Goal: Complete application form

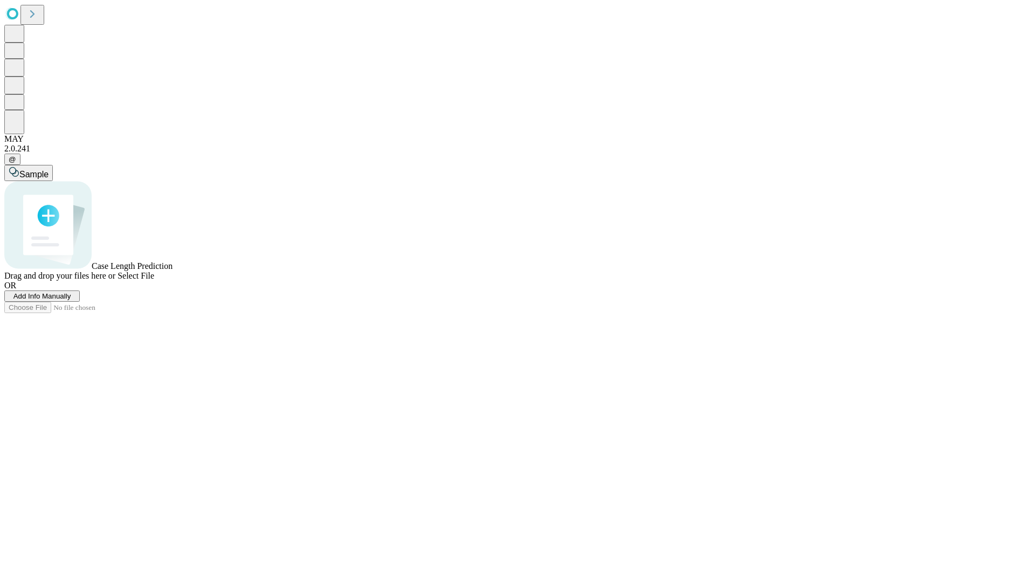
click at [71, 300] on span "Add Info Manually" at bounding box center [42, 296] width 58 height 8
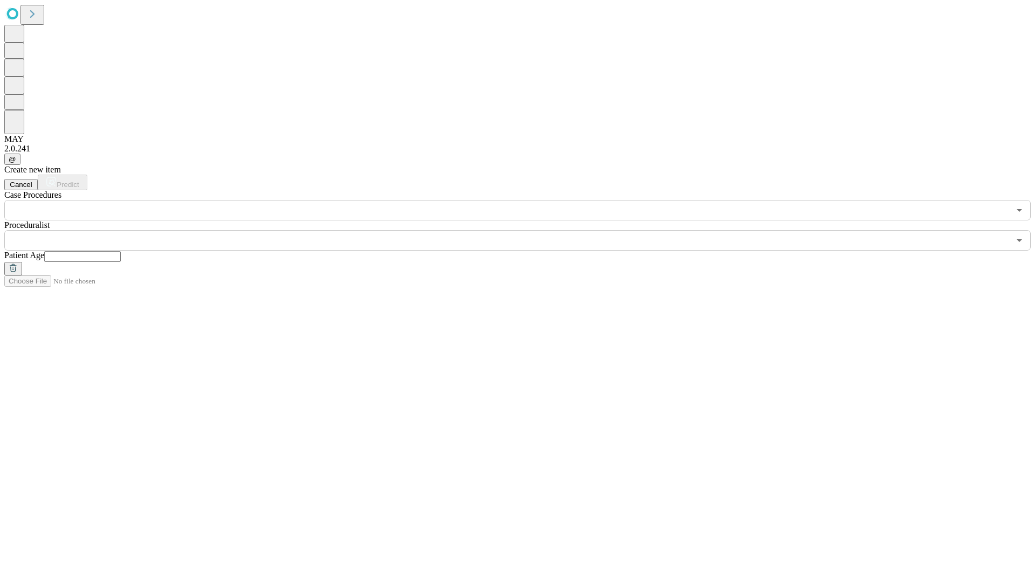
click at [121, 251] on input "text" at bounding box center [82, 256] width 77 height 11
type input "**"
click at [525, 230] on input "text" at bounding box center [506, 240] width 1005 height 20
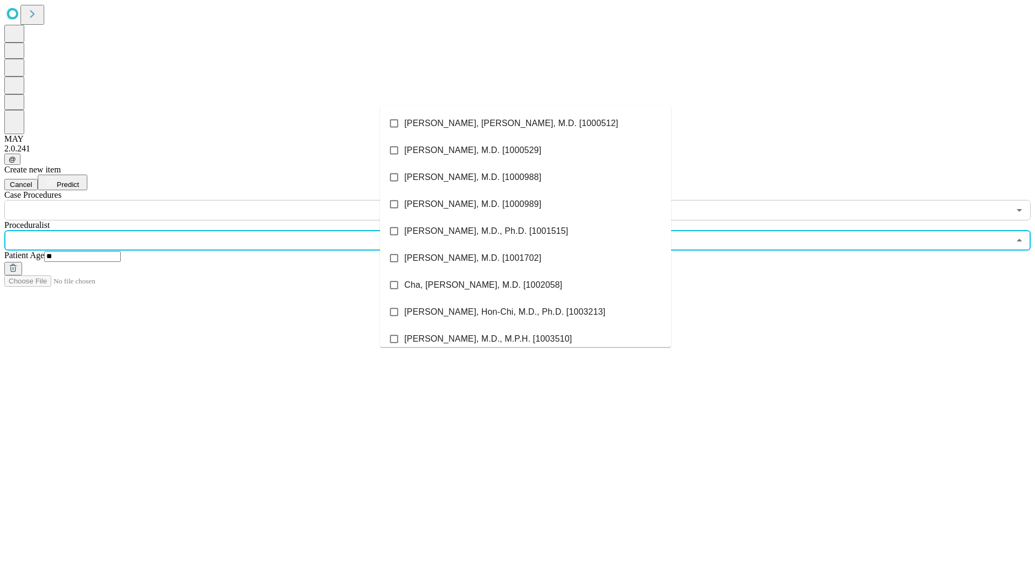
click at [526, 123] on li "[PERSON_NAME], [PERSON_NAME], M.D. [1000512]" at bounding box center [525, 123] width 291 height 27
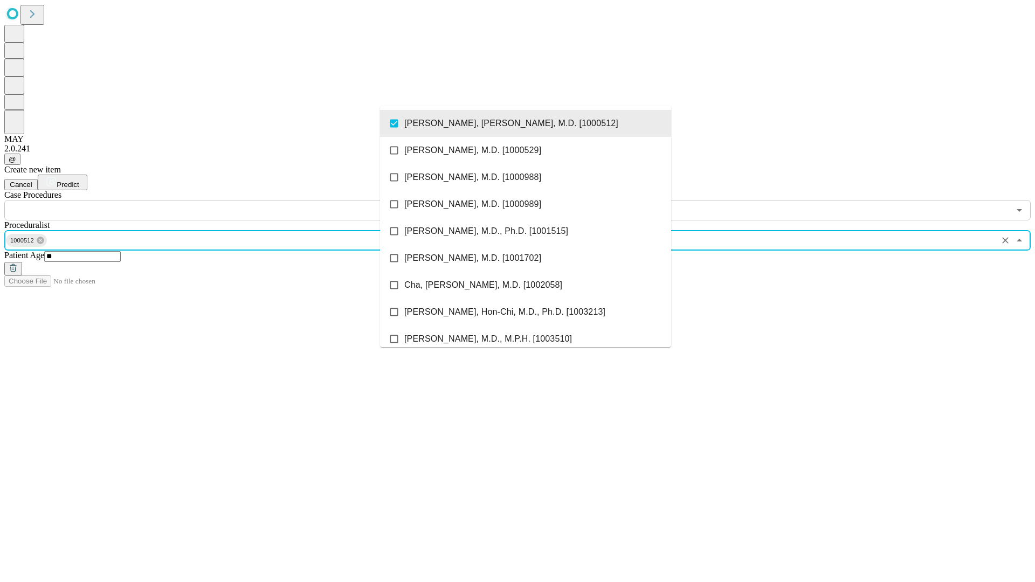
click at [226, 200] on input "text" at bounding box center [506, 210] width 1005 height 20
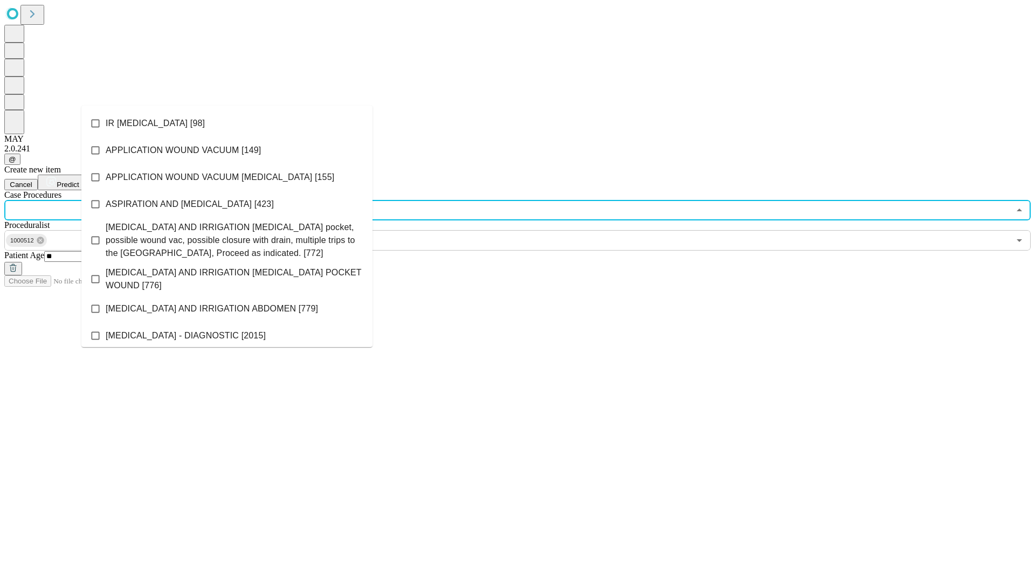
click at [227, 123] on li "IR [MEDICAL_DATA] [98]" at bounding box center [226, 123] width 291 height 27
